Goal: Transaction & Acquisition: Download file/media

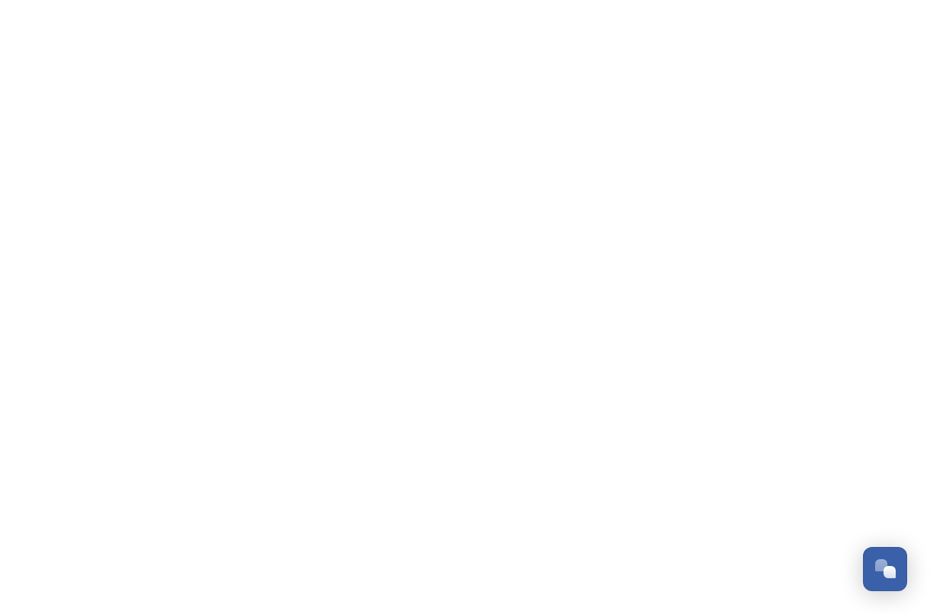
scroll to position [2594, 0]
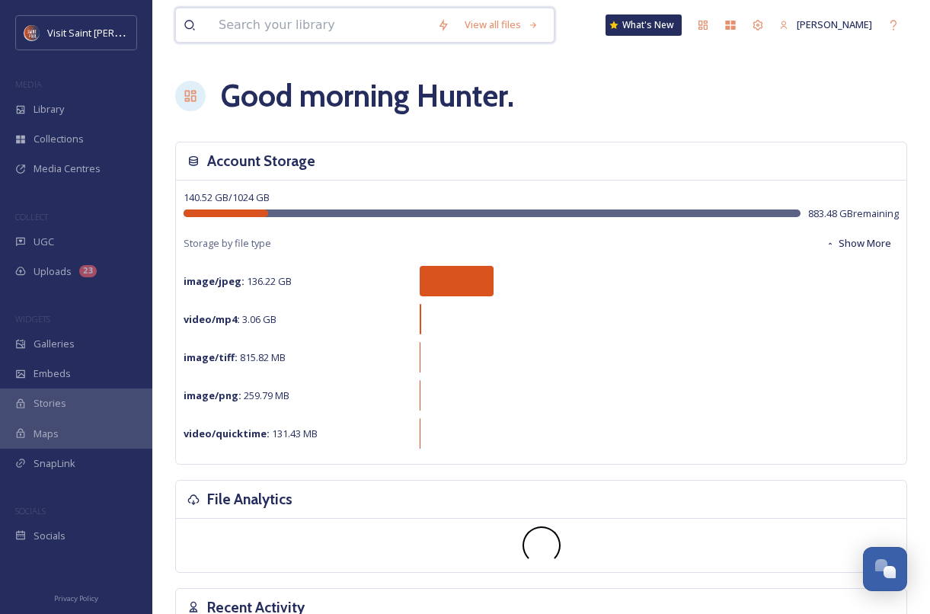
click at [323, 19] on input at bounding box center [320, 25] width 219 height 34
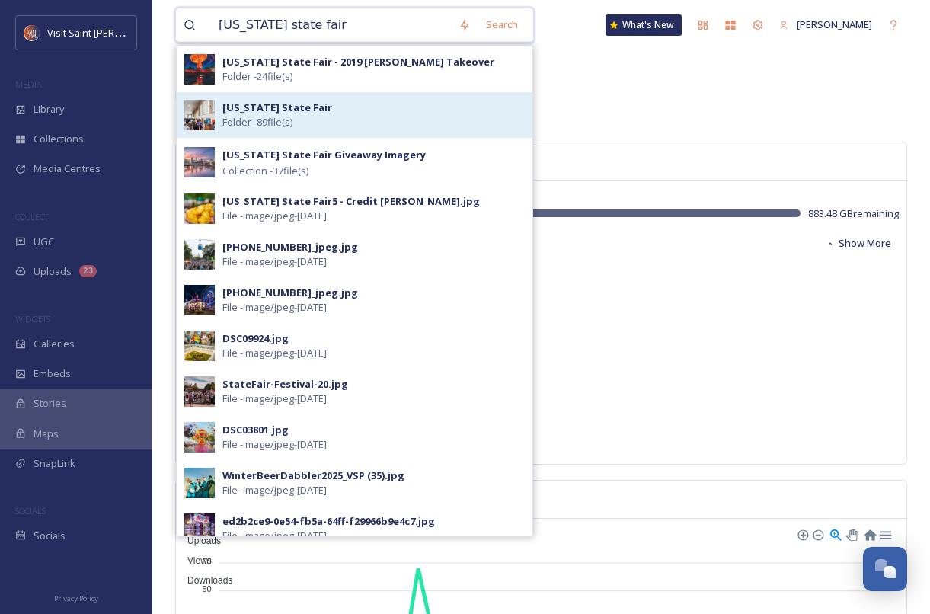
type input "[US_STATE] state fair"
click at [337, 104] on div "[US_STATE] State Fair Folder - 89 file(s)" at bounding box center [373, 115] width 302 height 29
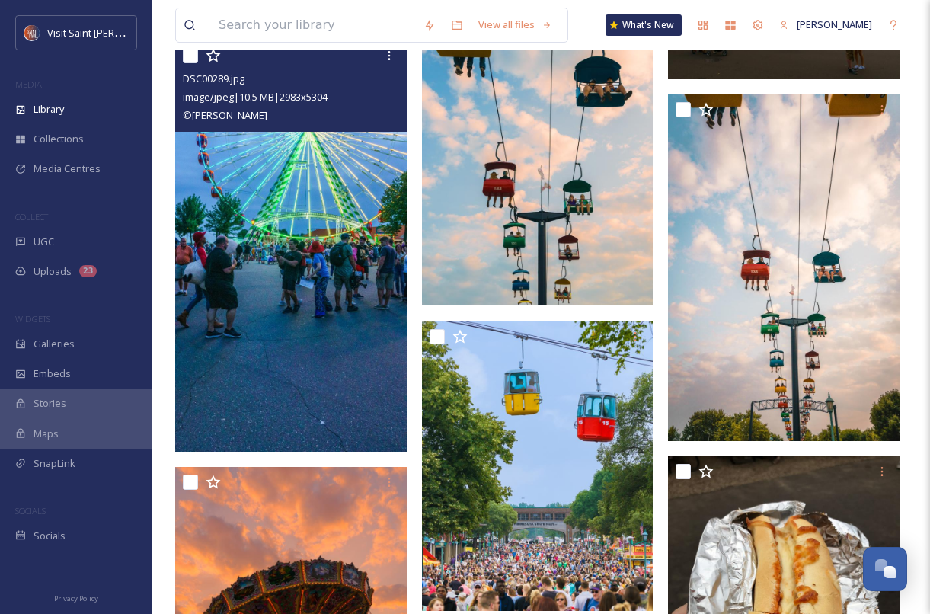
scroll to position [1434, 0]
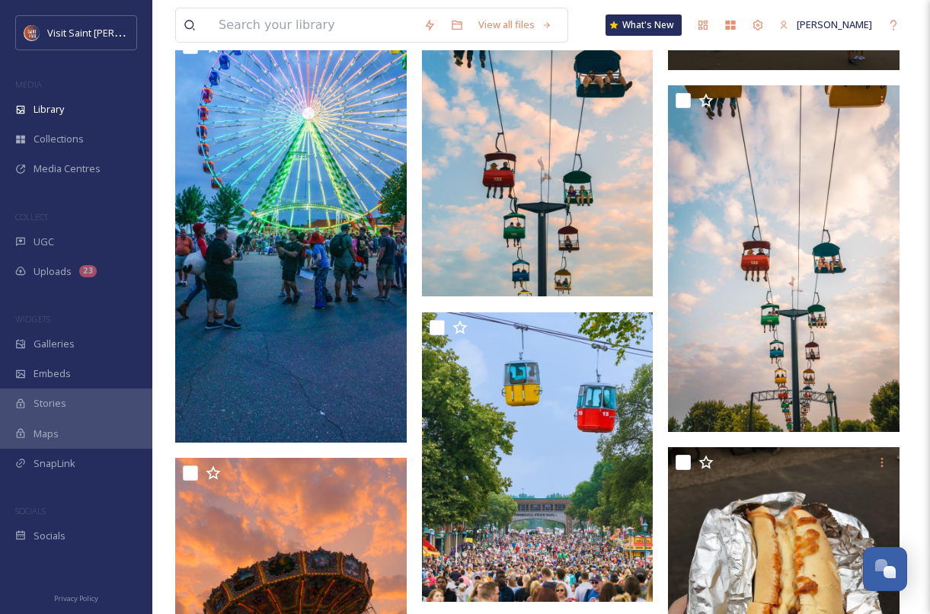
click at [557, 244] on img at bounding box center [537, 123] width 231 height 347
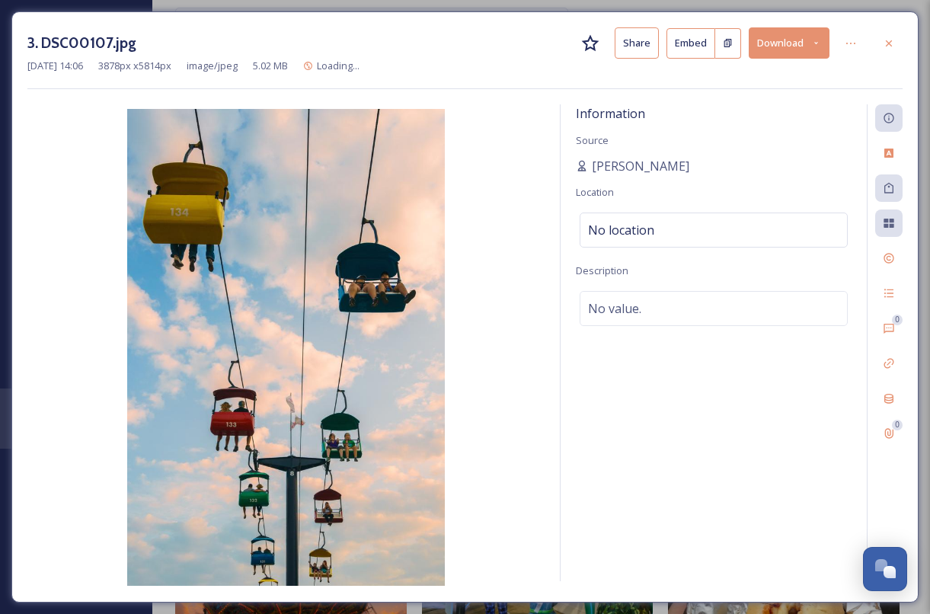
click at [767, 49] on button "Download" at bounding box center [789, 42] width 81 height 31
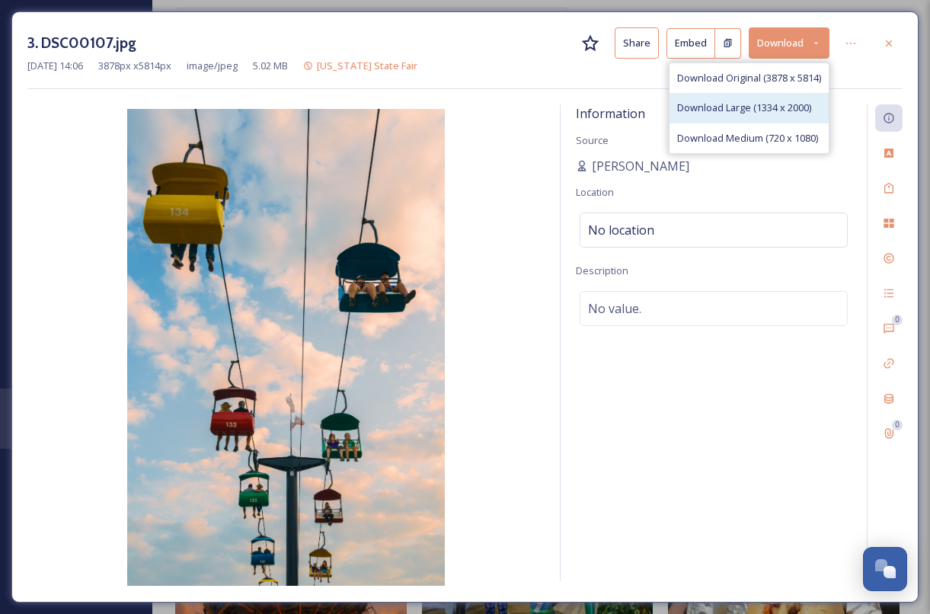
click at [757, 101] on span "Download Large (1334 x 2000)" at bounding box center [744, 108] width 134 height 14
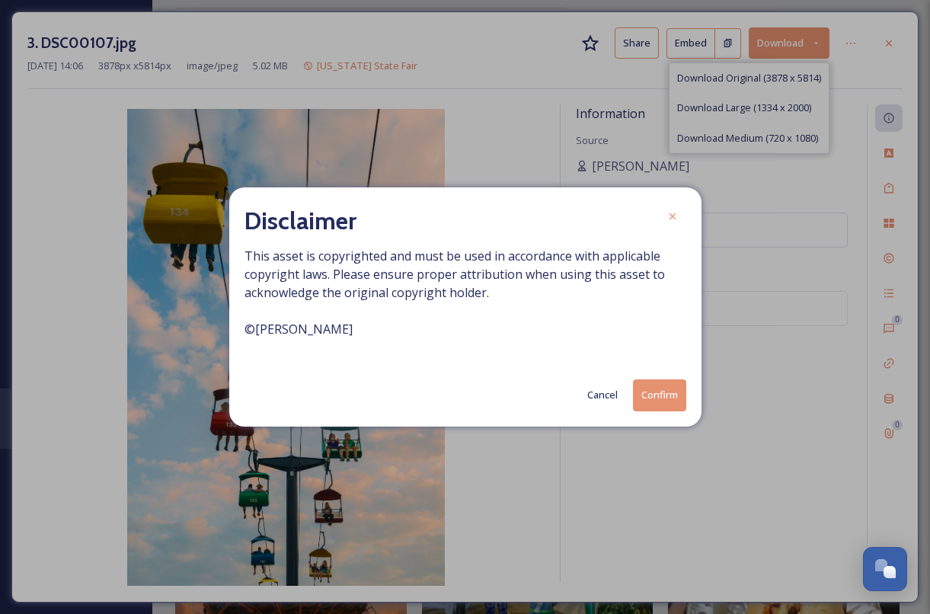
click at [661, 391] on button "Confirm" at bounding box center [659, 394] width 53 height 31
